Goal: Transaction & Acquisition: Purchase product/service

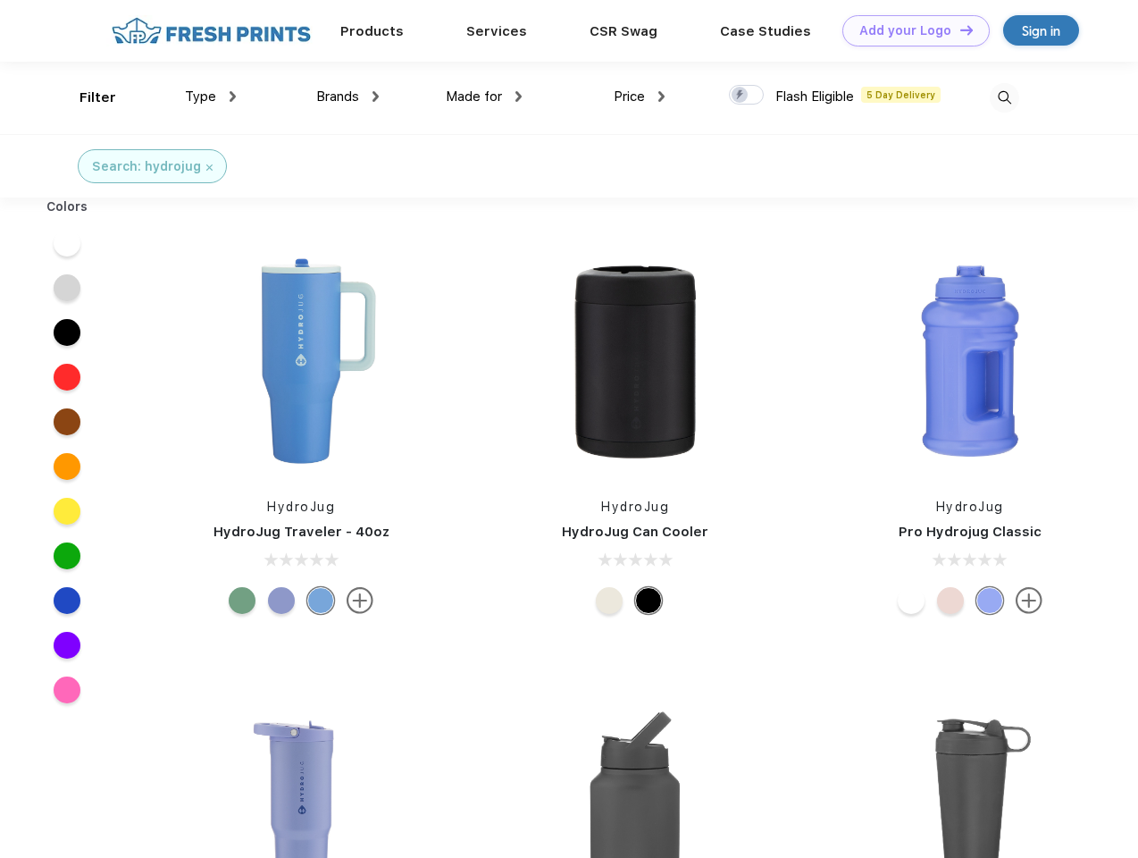
click at [909, 30] on link "Add your Logo Design Tool" at bounding box center [915, 30] width 147 height 31
click at [0, 0] on div "Design Tool" at bounding box center [0, 0] width 0 height 0
click at [958, 29] on link "Add your Logo Design Tool" at bounding box center [915, 30] width 147 height 31
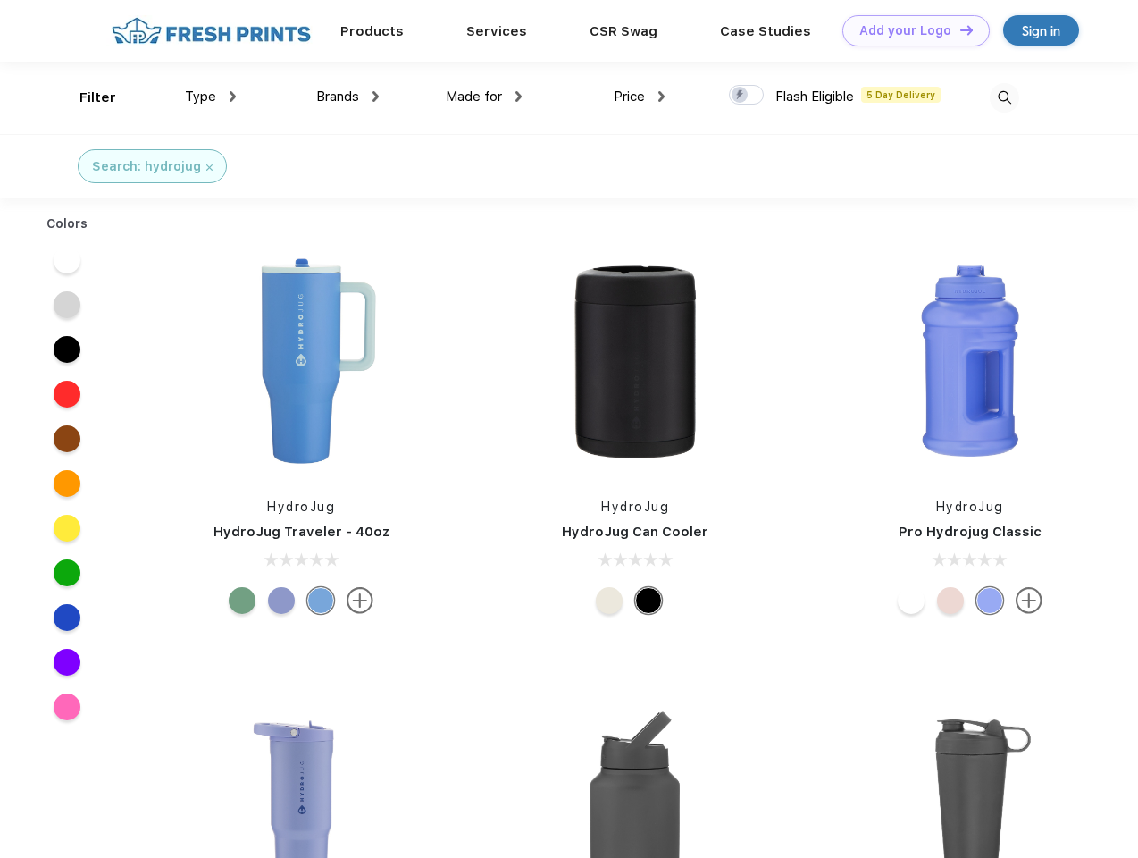
click at [86, 97] on div "Filter" at bounding box center [97, 98] width 37 height 21
click at [211, 96] on span "Type" at bounding box center [200, 96] width 31 height 16
click at [347, 96] on span "Brands" at bounding box center [337, 96] width 43 height 16
click at [484, 96] on span "Made for" at bounding box center [474, 96] width 56 height 16
click at [640, 96] on span "Price" at bounding box center [629, 96] width 31 height 16
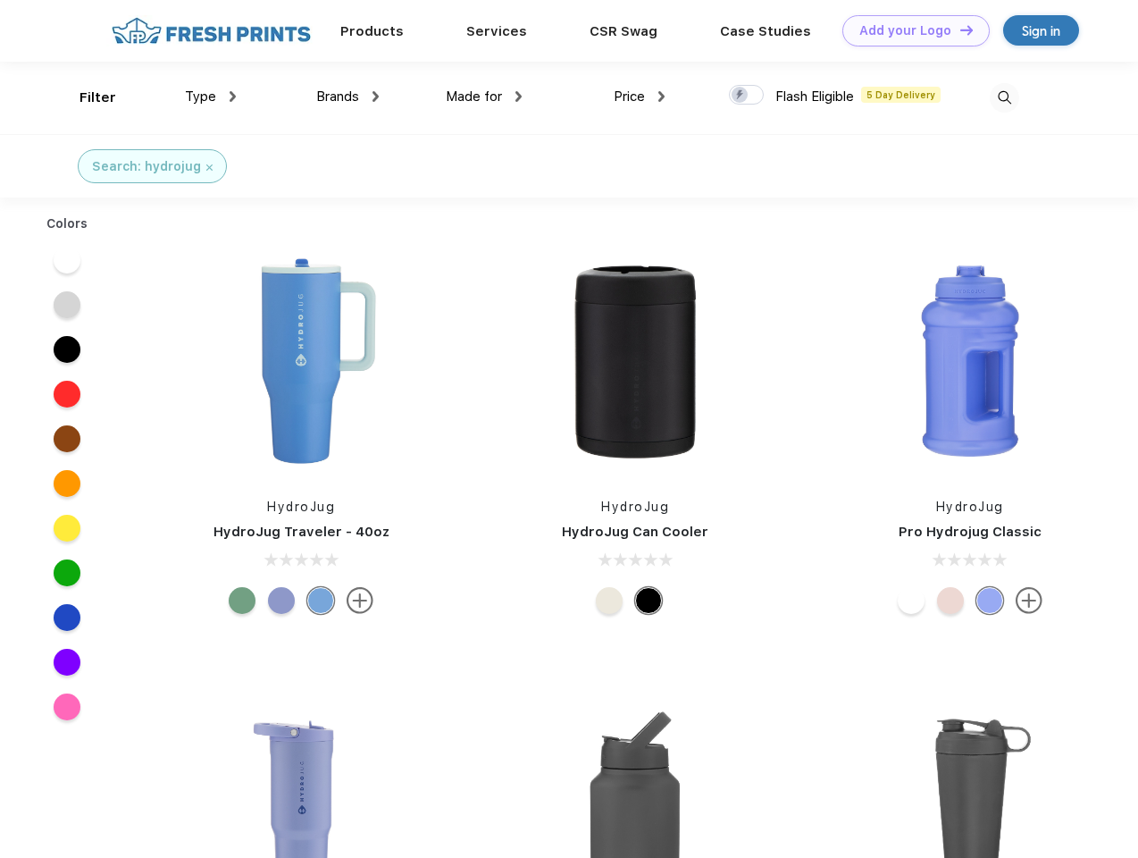
click at [747, 96] on div at bounding box center [746, 95] width 35 height 20
click at [741, 96] on input "checkbox" at bounding box center [735, 90] width 12 height 12
click at [1004, 97] on img at bounding box center [1004, 97] width 29 height 29
